Goal: Information Seeking & Learning: Learn about a topic

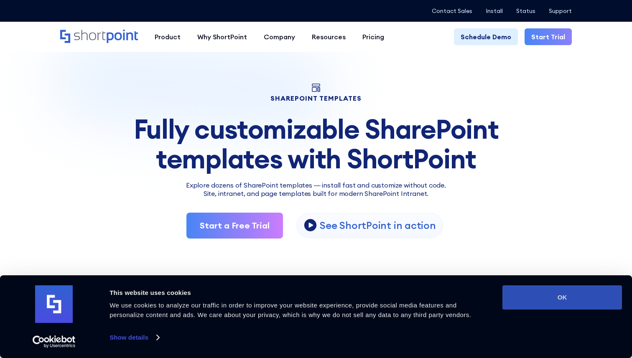
click at [518, 298] on button "OK" at bounding box center [561, 297] width 119 height 24
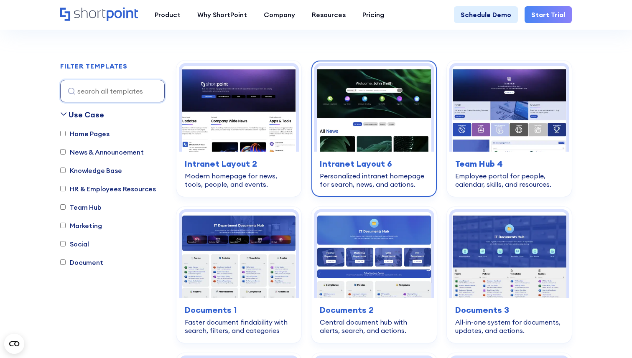
scroll to position [348, 0]
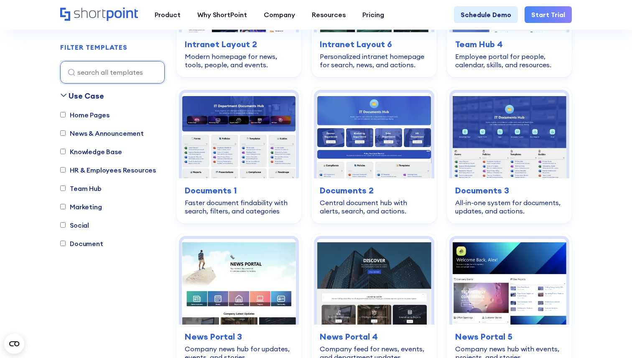
click at [88, 208] on label "Marketing" at bounding box center [81, 207] width 42 height 10
click at [66, 208] on input "Marketing" at bounding box center [62, 206] width 5 height 5
checkbox input "true"
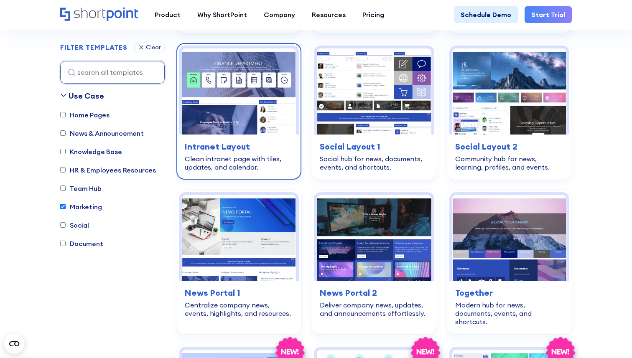
scroll to position [1592, 0]
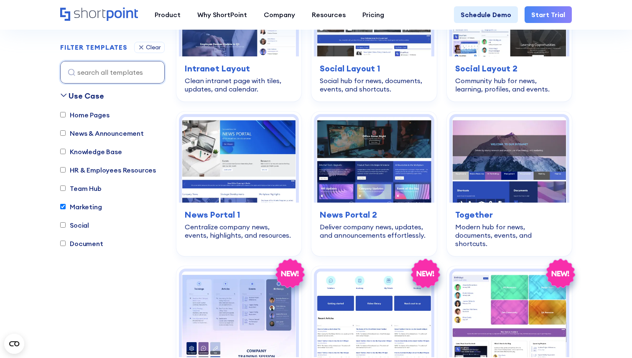
click at [91, 247] on label "Document" at bounding box center [81, 244] width 43 height 10
click at [66, 246] on input "Document" at bounding box center [62, 243] width 5 height 5
checkbox input "true"
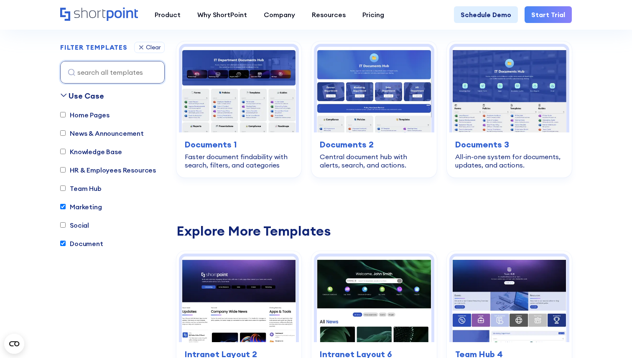
scroll to position [246, 0]
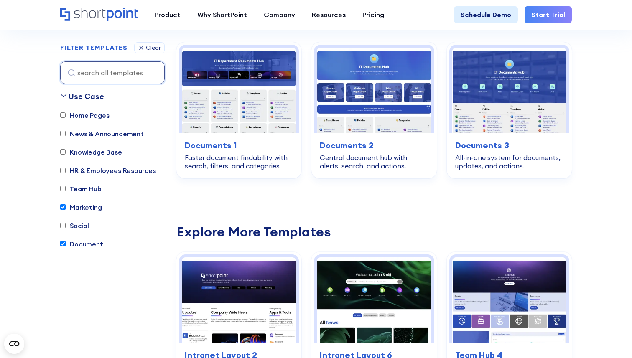
click at [95, 208] on label "Marketing" at bounding box center [81, 207] width 42 height 10
click at [66, 208] on input "Marketing" at bounding box center [62, 206] width 5 height 5
checkbox input "false"
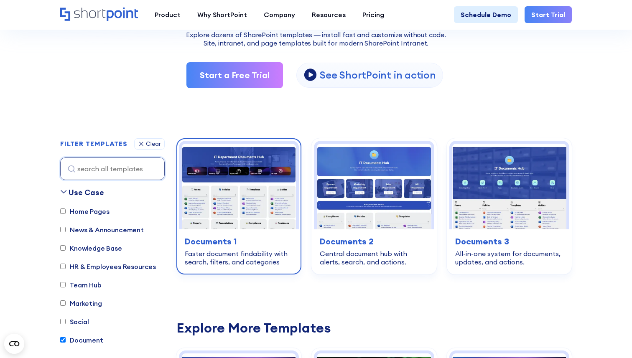
scroll to position [134, 0]
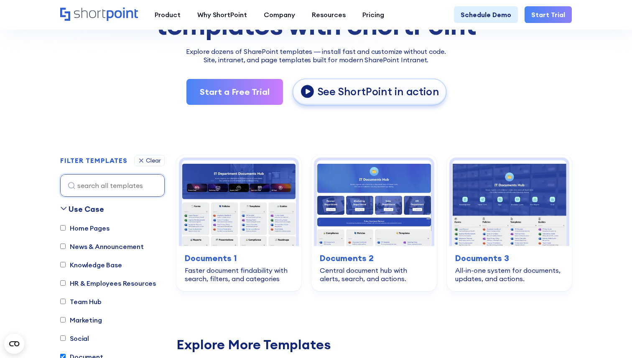
click at [414, 96] on p "See ShortPoint in action" at bounding box center [378, 92] width 122 height 14
click at [383, 93] on p "See ShortPoint in action" at bounding box center [378, 92] width 122 height 14
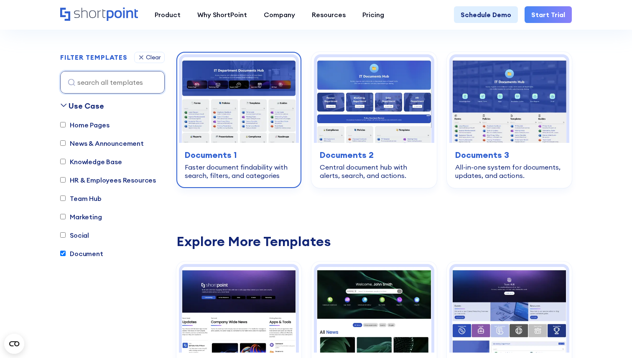
scroll to position [181, 0]
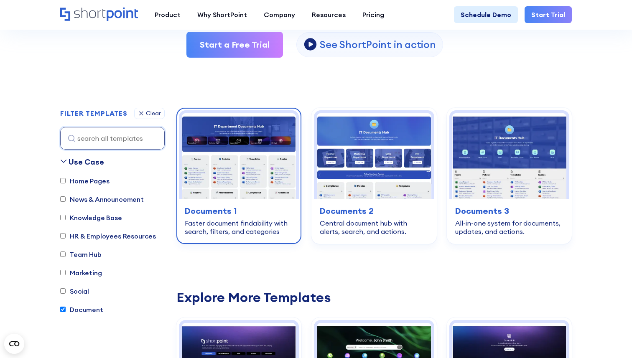
click at [253, 174] on img at bounding box center [239, 156] width 114 height 86
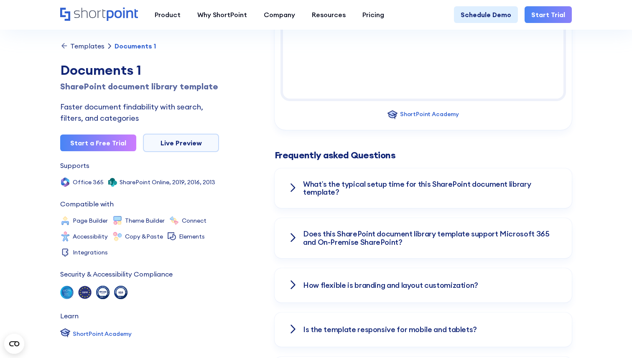
scroll to position [1046, 0]
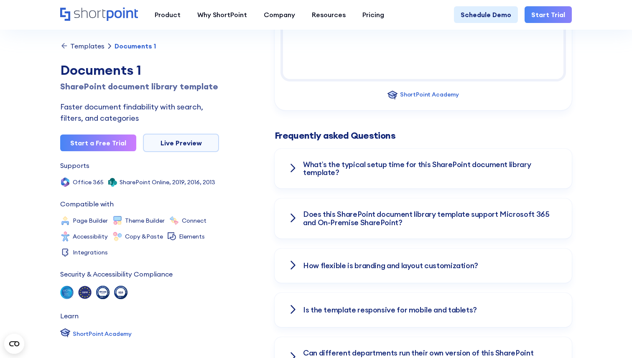
click at [340, 173] on h3 "What’s the typical setup time for this SharePoint document library template?" at bounding box center [430, 168] width 255 height 17
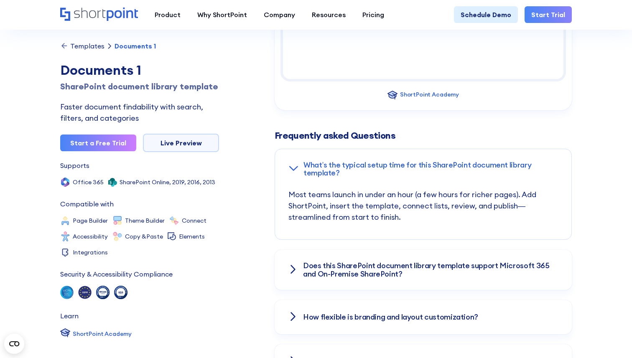
click at [340, 172] on h3 "What’s the typical setup time for this SharePoint document library template?" at bounding box center [430, 169] width 254 height 17
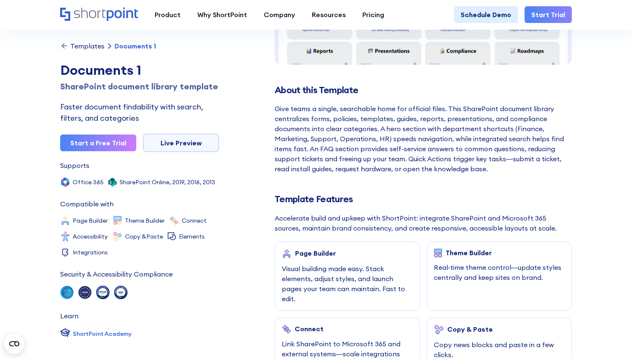
scroll to position [0, 0]
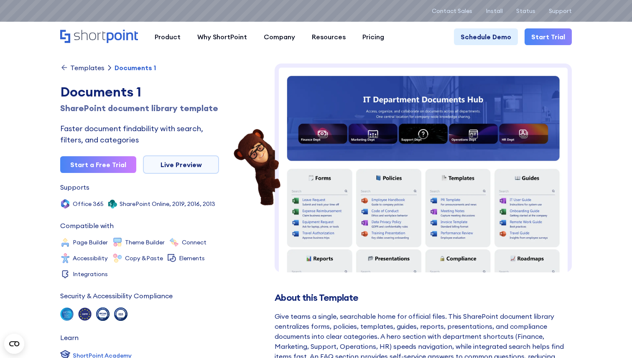
click at [332, 158] on img at bounding box center [422, 343] width 297 height 561
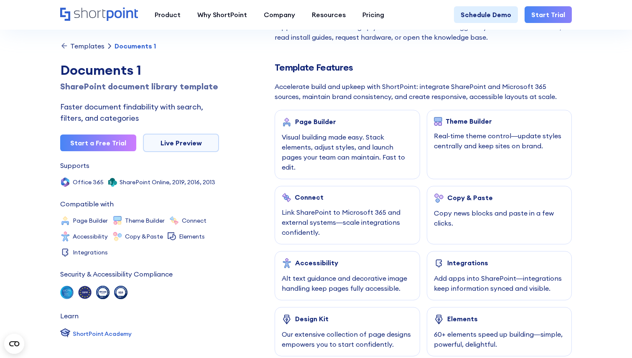
scroll to position [350, 0]
